Goal: Information Seeking & Learning: Learn about a topic

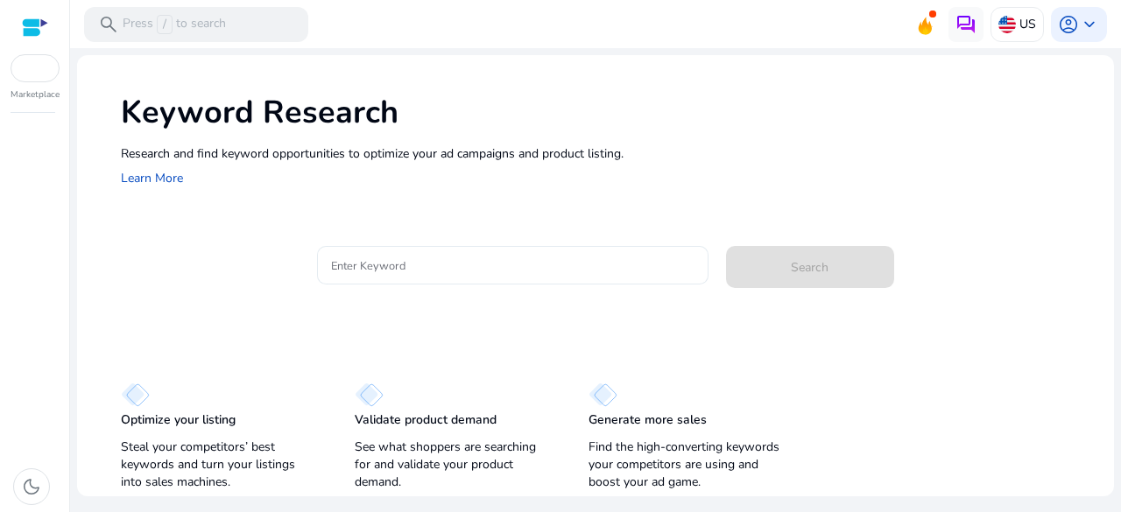
drag, startPoint x: 469, startPoint y: 283, endPoint x: 499, endPoint y: 272, distance: 31.6
click at [499, 272] on div at bounding box center [512, 265] width 363 height 39
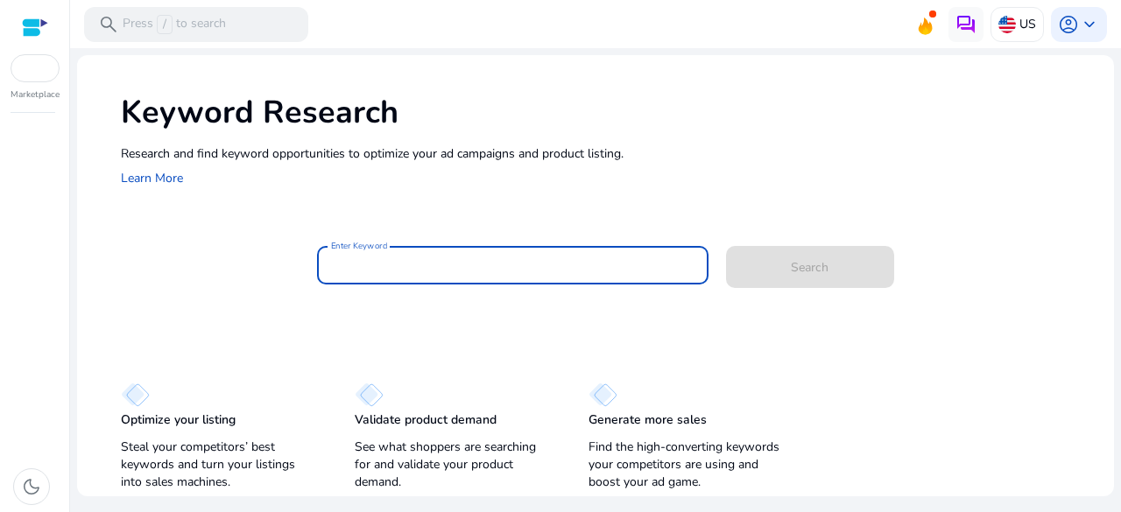
click at [499, 272] on input "Enter Keyword" at bounding box center [512, 265] width 363 height 19
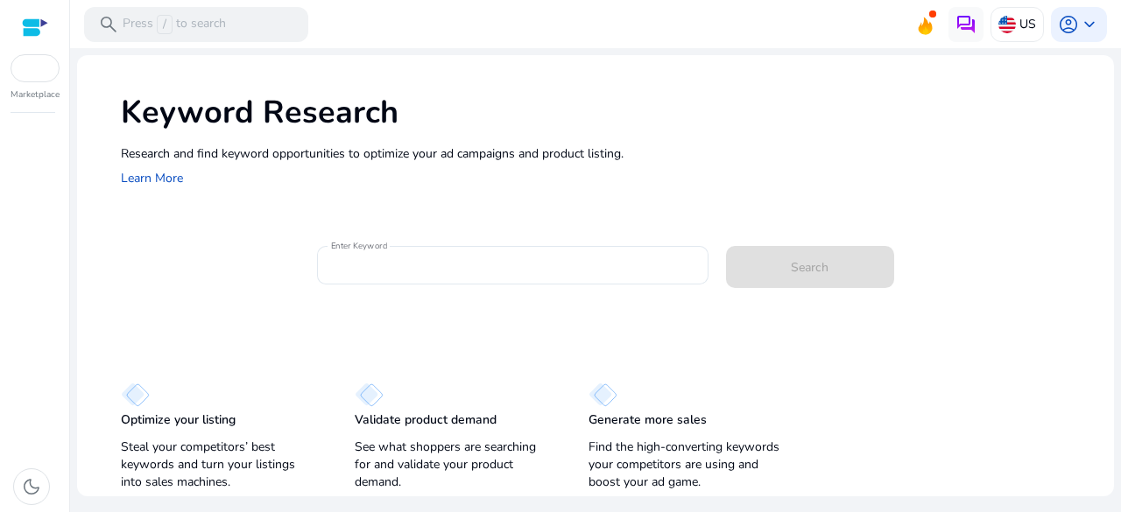
click at [477, 216] on div "Keyword Research Research and find keyword opportunities to optimize your [PERS…" at bounding box center [595, 139] width 1037 height 168
drag, startPoint x: 109, startPoint y: 419, endPoint x: 728, endPoint y: 480, distance: 621.1
click at [728, 480] on div "Optimize your listing Steal your competitors’ best keywords and turn your listi…" at bounding box center [595, 428] width 1037 height 135
click at [728, 480] on p "Find the high-converting keywords your competitors are using and boost your ad …" at bounding box center [687, 465] width 199 height 53
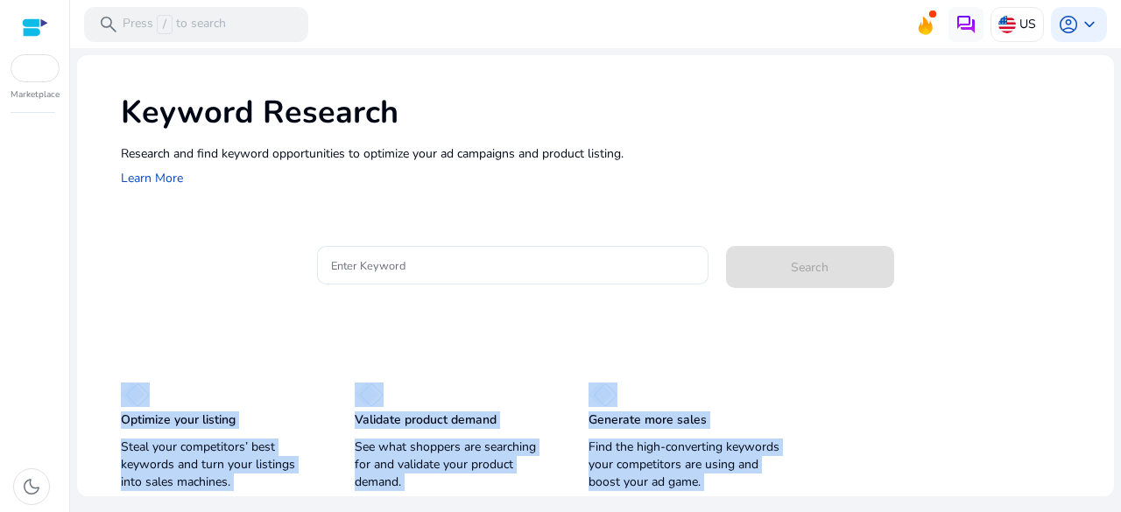
drag, startPoint x: 728, startPoint y: 480, endPoint x: 102, endPoint y: 399, distance: 630.3
click at [102, 399] on div "Optimize your listing Steal your competitors’ best keywords and turn your listi…" at bounding box center [595, 428] width 1037 height 135
drag, startPoint x: 112, startPoint y: 113, endPoint x: 669, endPoint y: 169, distance: 559.7
click at [669, 169] on div "Keyword Research Research and find keyword opportunities to optimize your [PERS…" at bounding box center [595, 139] width 1037 height 168
click at [669, 169] on div "Research and find keyword opportunities to optimize your [PERSON_NAME] and prod…" at bounding box center [608, 166] width 975 height 45
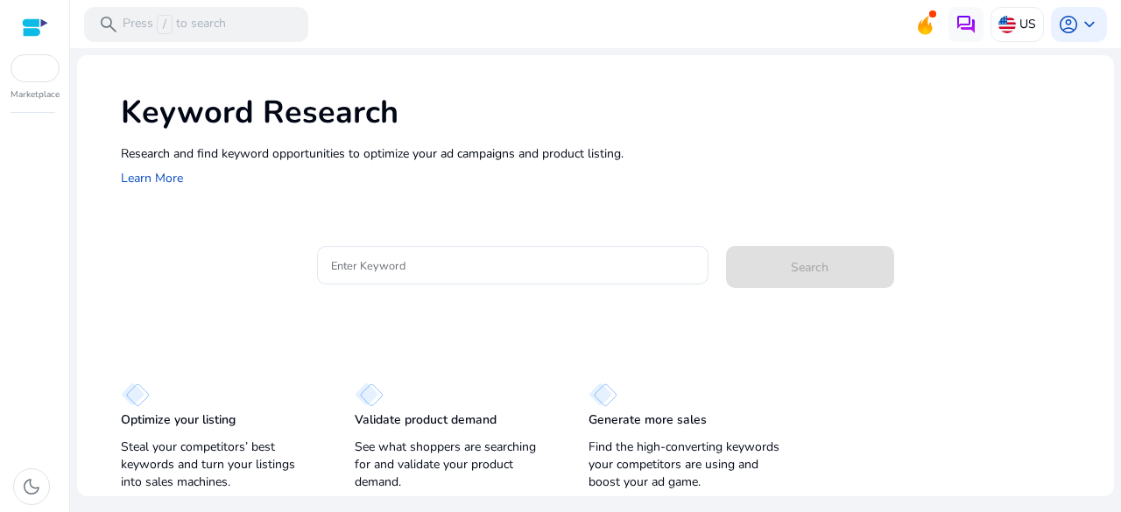
click at [669, 169] on div "Research and find keyword opportunities to optimize your [PERSON_NAME] and prod…" at bounding box center [608, 166] width 975 height 45
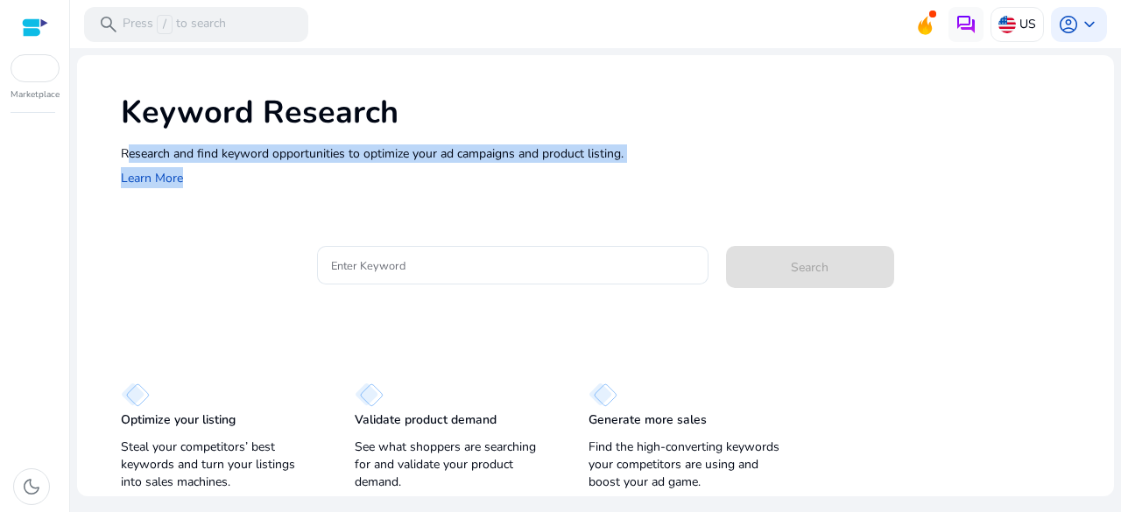
drag, startPoint x: 669, startPoint y: 169, endPoint x: 660, endPoint y: 150, distance: 21.2
click at [660, 150] on div "Research and find keyword opportunities to optimize your [PERSON_NAME] and prod…" at bounding box center [608, 166] width 975 height 45
click at [660, 150] on p "Research and find keyword opportunities to optimize your ad campaigns and produ…" at bounding box center [608, 153] width 975 height 18
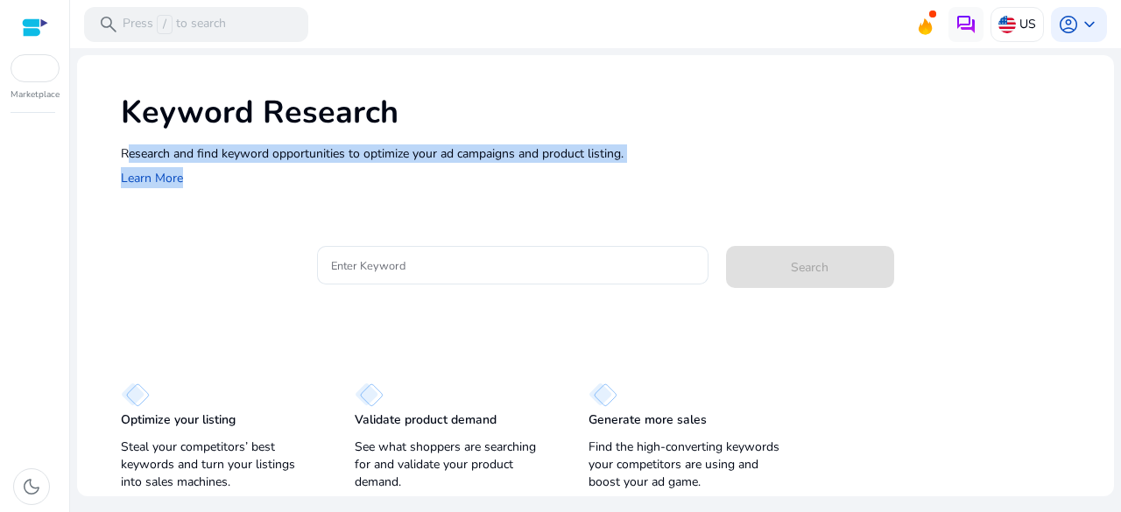
click at [660, 150] on p "Research and find keyword opportunities to optimize your ad campaigns and produ…" at bounding box center [608, 153] width 975 height 18
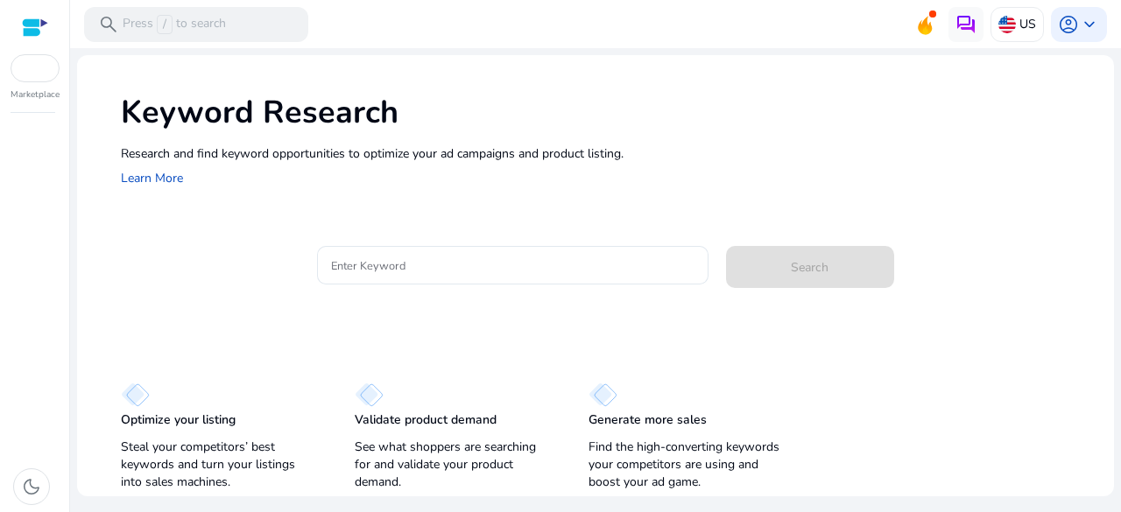
click at [627, 122] on h1 "Keyword Research" at bounding box center [608, 113] width 975 height 38
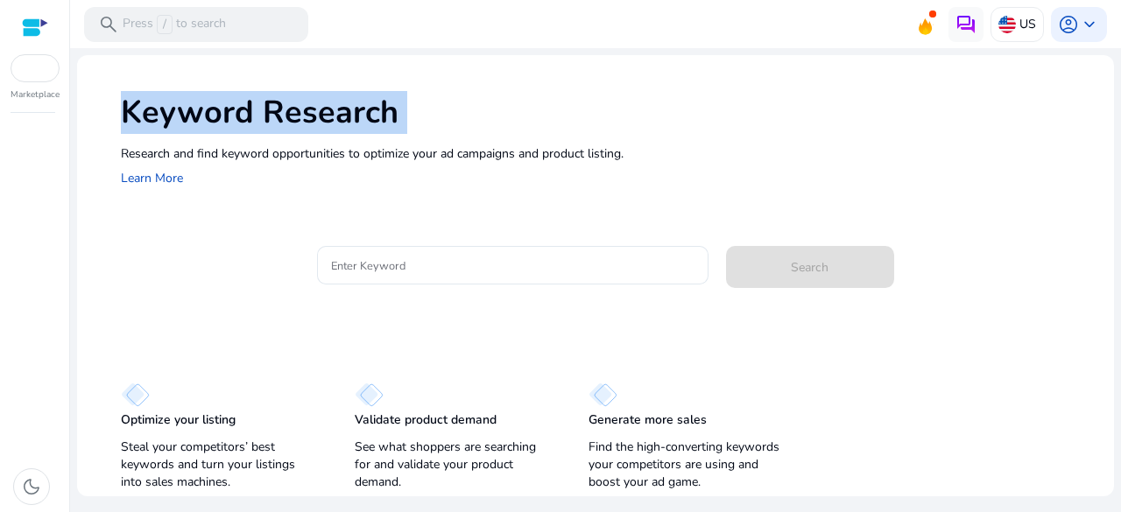
click at [627, 122] on h1 "Keyword Research" at bounding box center [608, 113] width 975 height 38
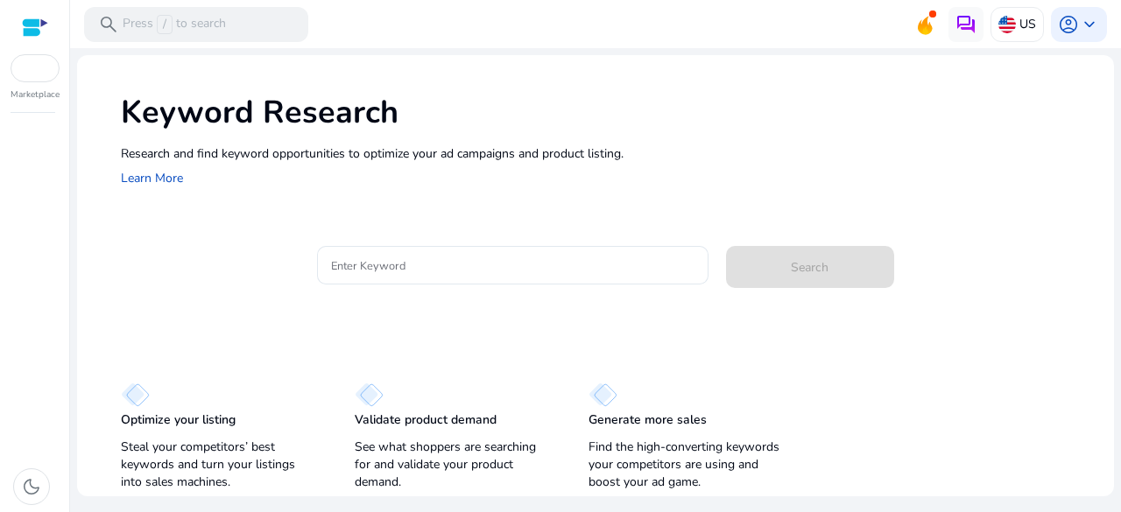
click at [627, 122] on h1 "Keyword Research" at bounding box center [608, 113] width 975 height 38
click at [665, 148] on p "Research and find keyword opportunities to optimize your ad campaigns and produ…" at bounding box center [608, 153] width 975 height 18
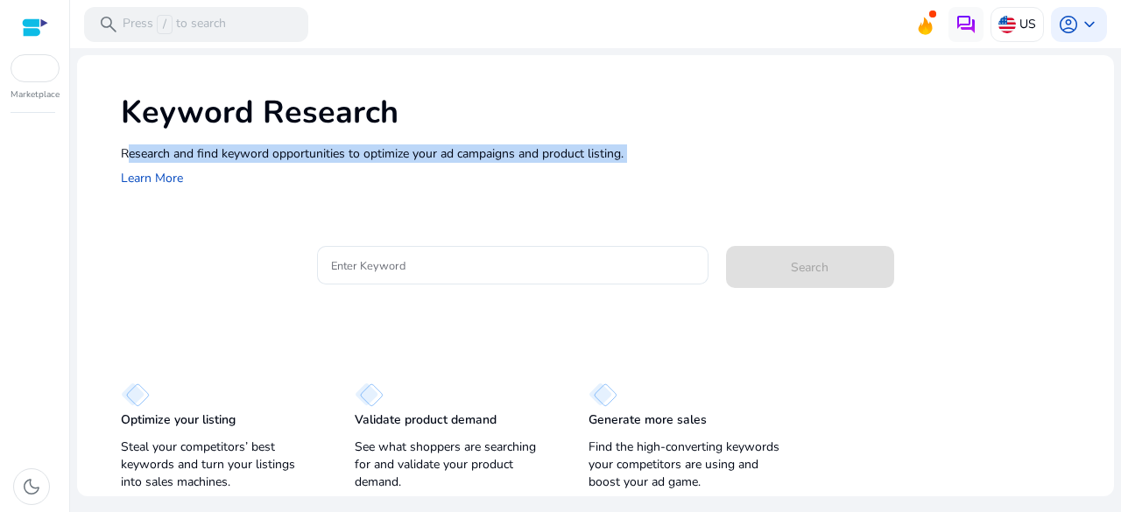
click at [665, 148] on p "Research and find keyword opportunities to optimize your ad campaigns and produ…" at bounding box center [608, 153] width 975 height 18
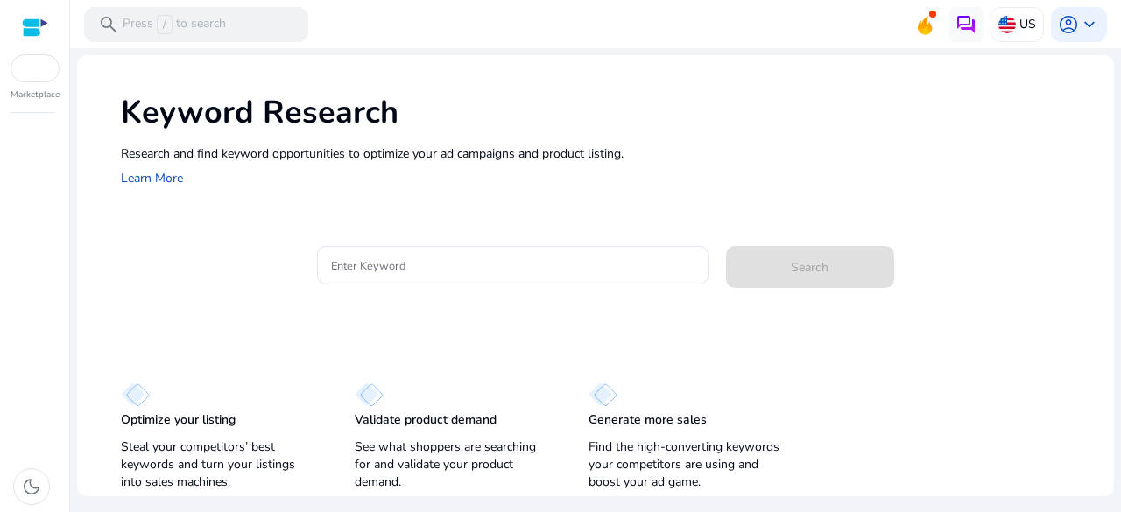
click at [637, 172] on div "Research and find keyword opportunities to optimize your [PERSON_NAME] and prod…" at bounding box center [608, 166] width 975 height 45
